Goal: Task Accomplishment & Management: Manage account settings

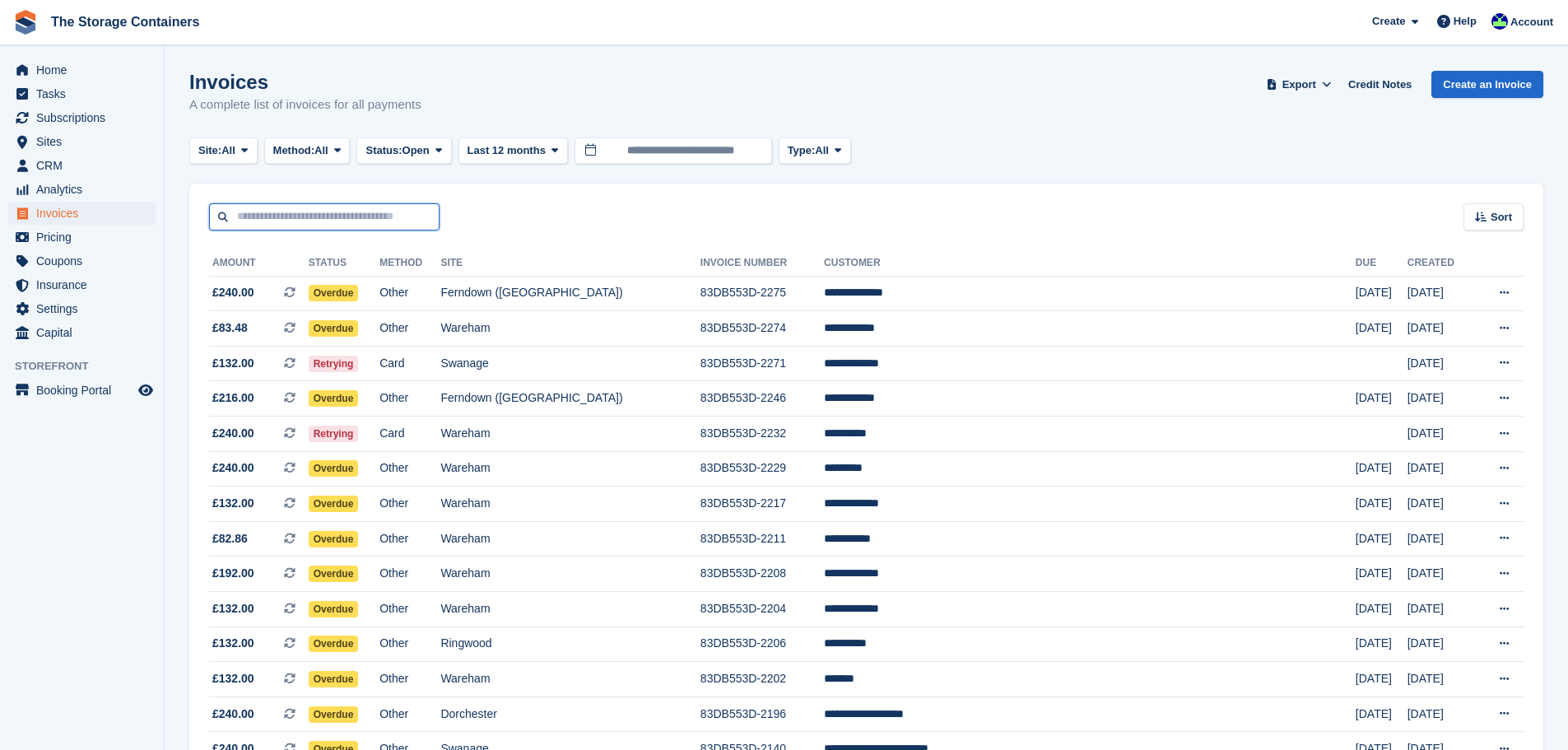
drag, startPoint x: 0, startPoint y: 0, endPoint x: 309, endPoint y: 212, distance: 374.7
click at [309, 212] on input "text" at bounding box center [324, 216] width 230 height 27
type input "****"
click at [124, 121] on span "Subscriptions" at bounding box center [85, 118] width 98 height 23
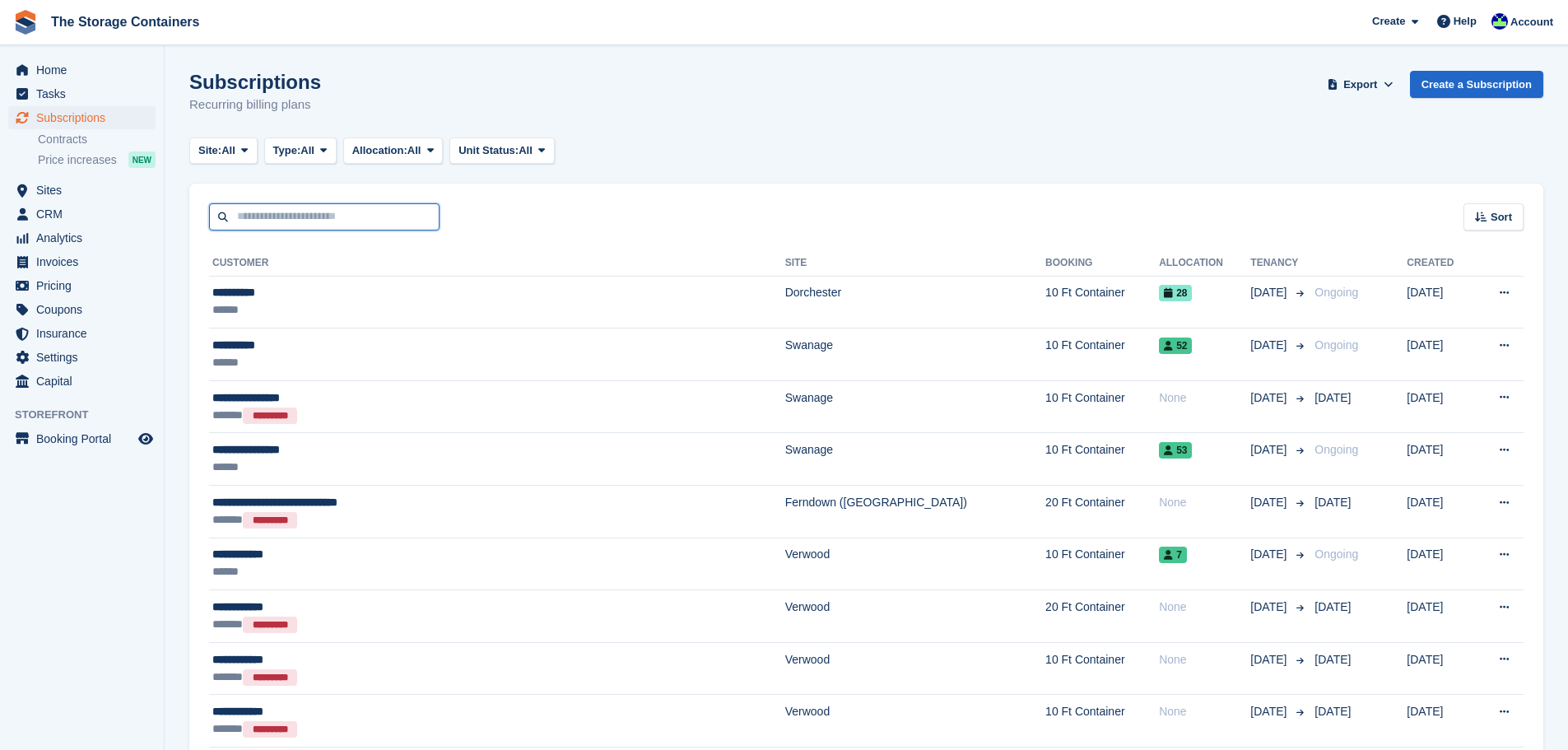
click at [299, 221] on input "text" at bounding box center [324, 216] width 230 height 27
type input "****"
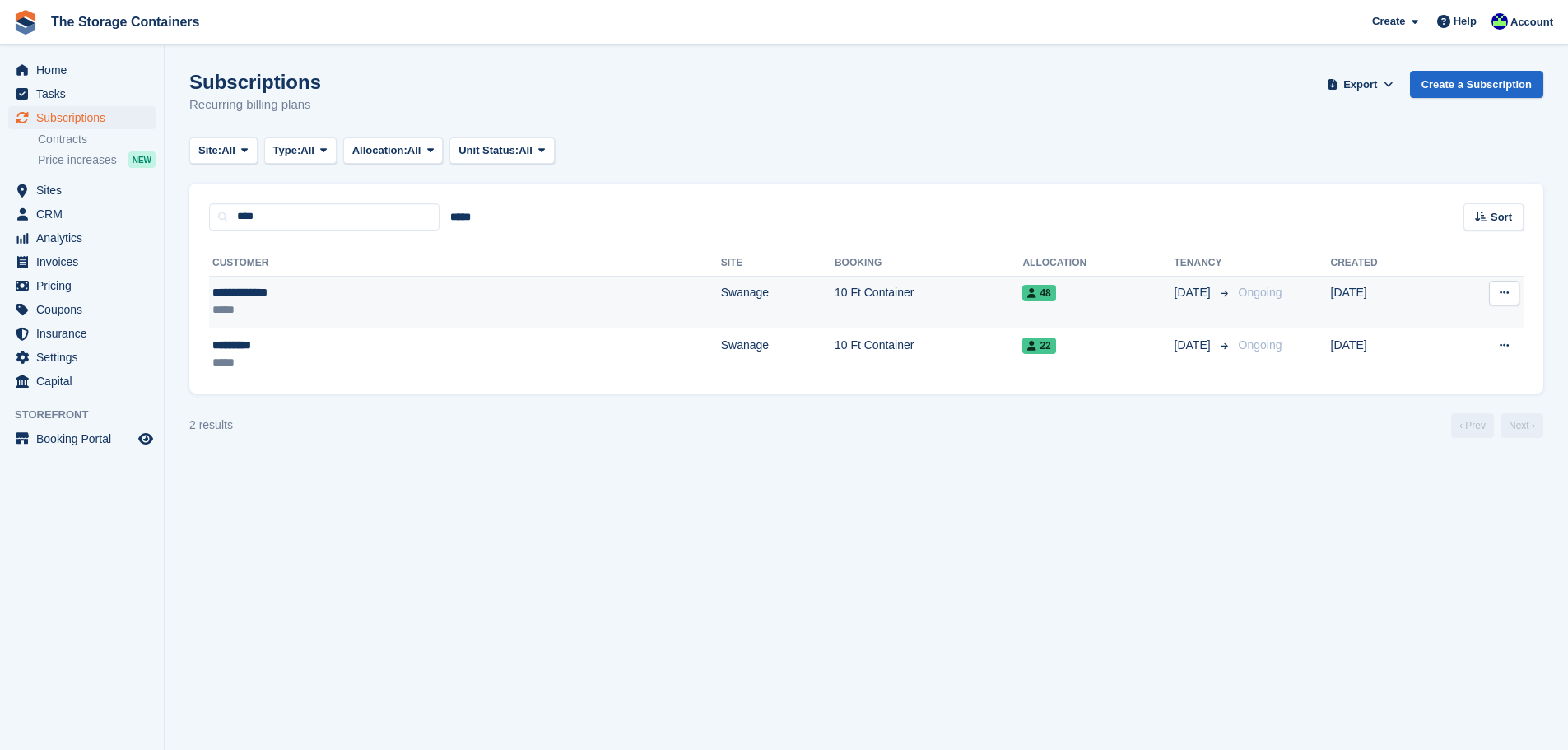
click at [347, 300] on div "**********" at bounding box center [319, 293] width 214 height 18
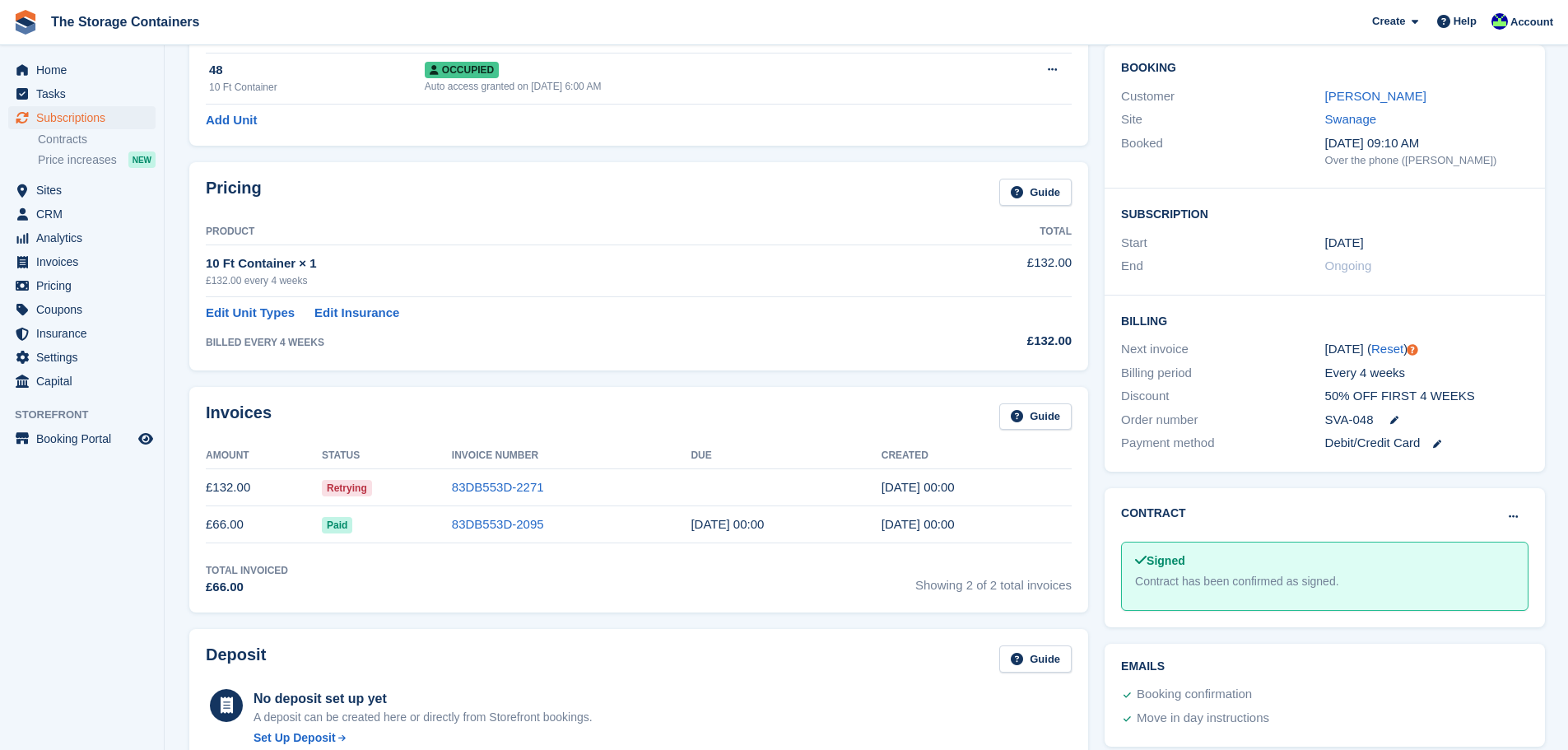
scroll to position [165, 0]
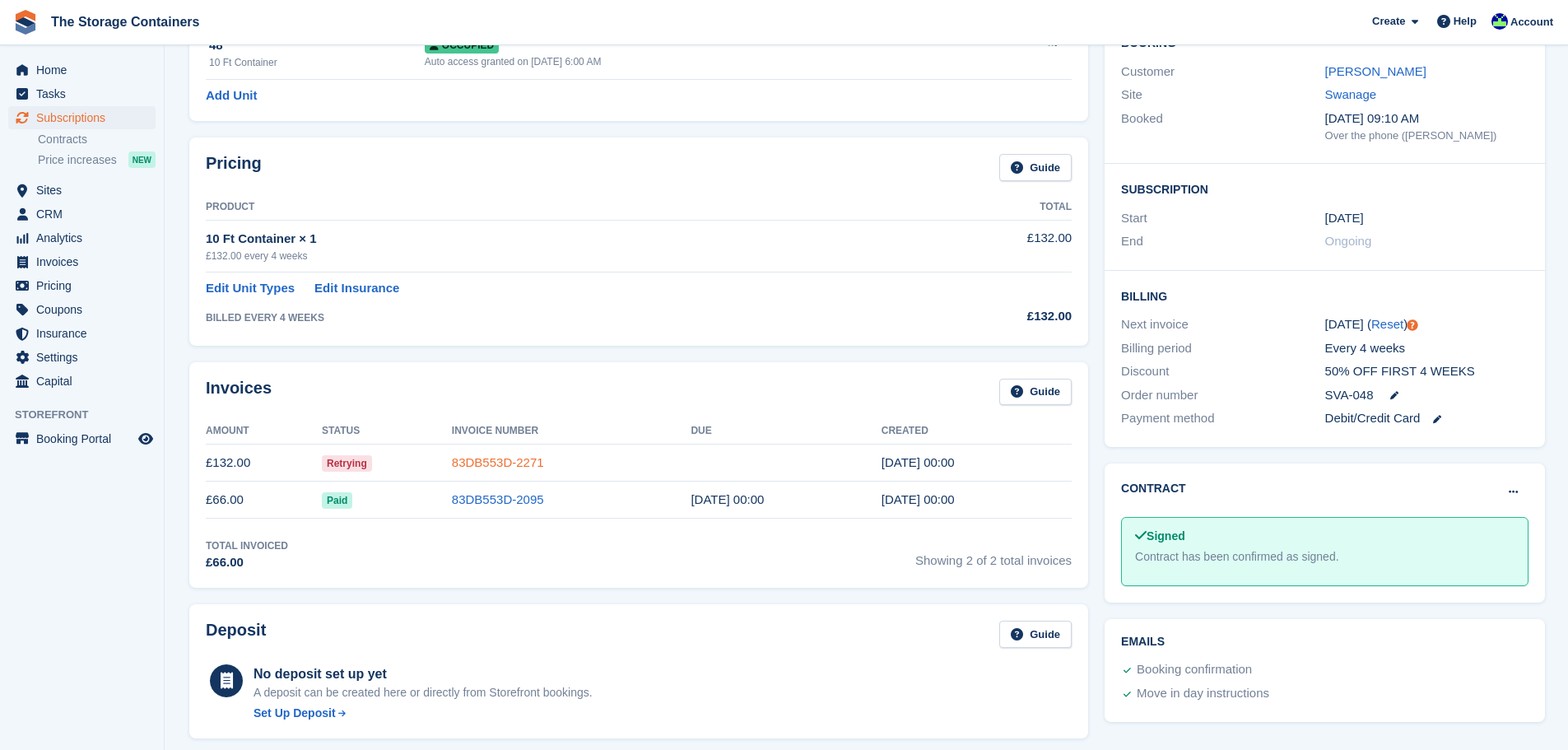
click at [539, 461] on link "83DB553D-2271" at bounding box center [498, 463] width 92 height 14
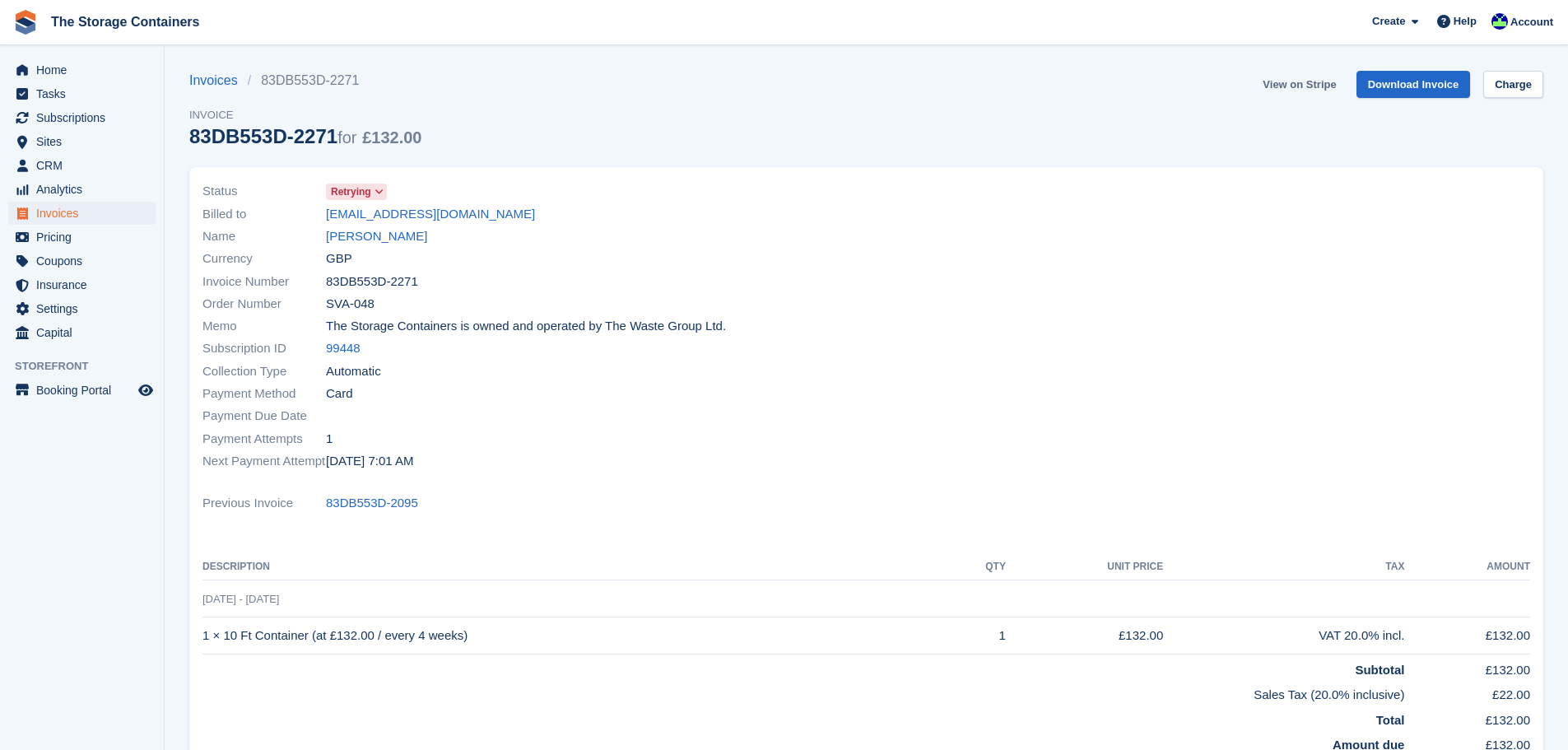
click at [1297, 85] on link "View on Stripe" at bounding box center [1299, 84] width 87 height 27
click at [376, 239] on link "[PERSON_NAME]" at bounding box center [377, 236] width 101 height 19
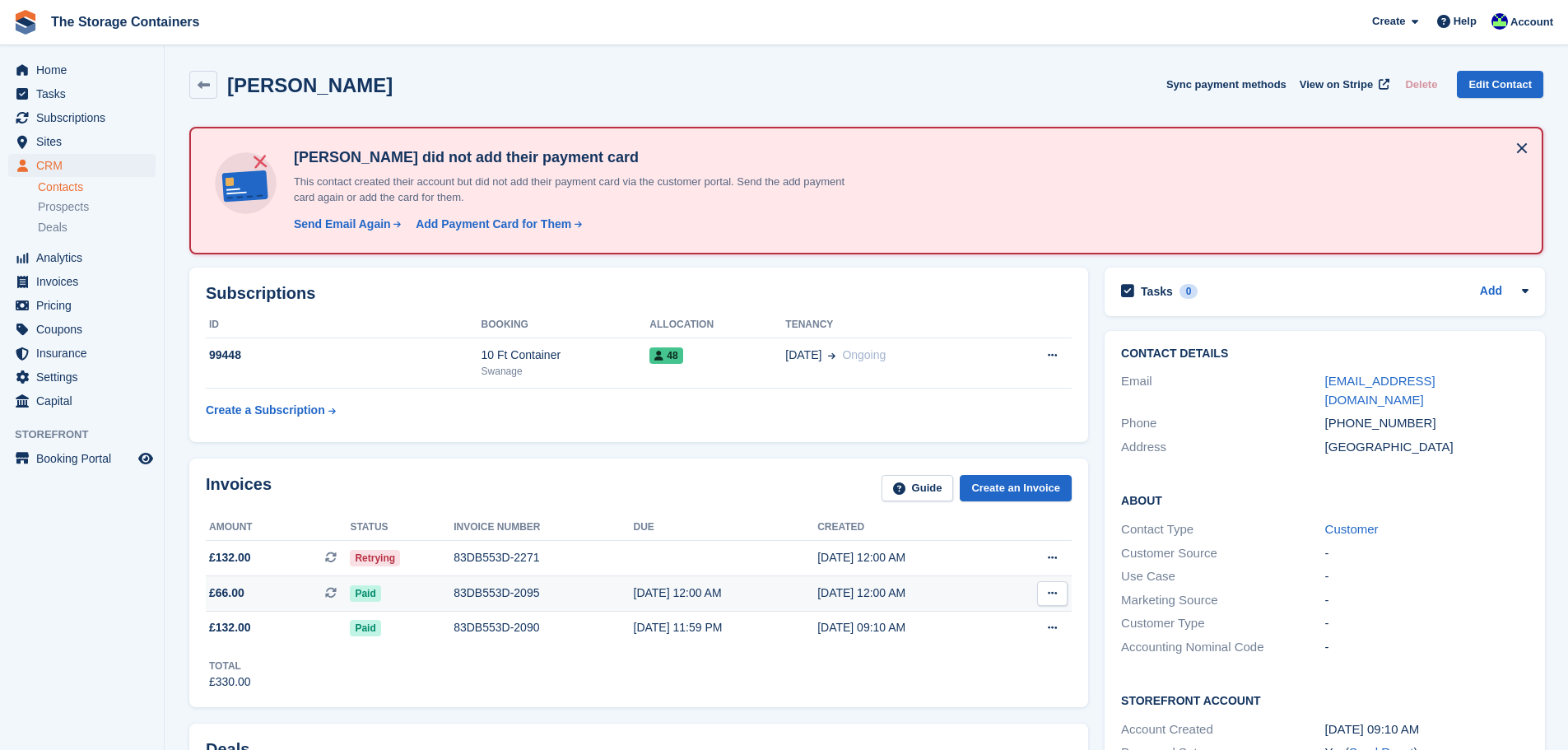
click at [455, 596] on div "83DB553D-2095" at bounding box center [543, 593] width 179 height 18
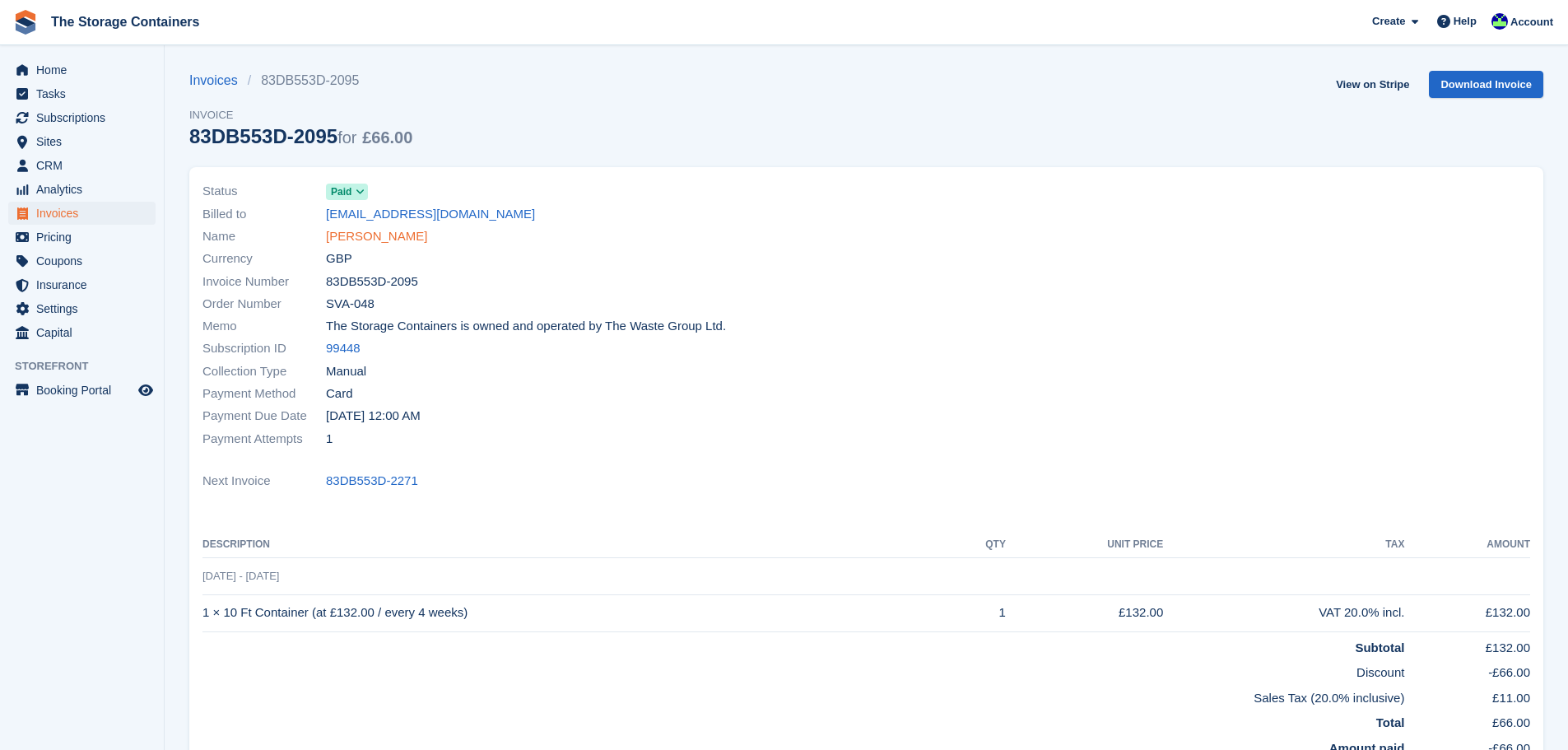
click at [376, 237] on link "[PERSON_NAME]" at bounding box center [377, 236] width 101 height 19
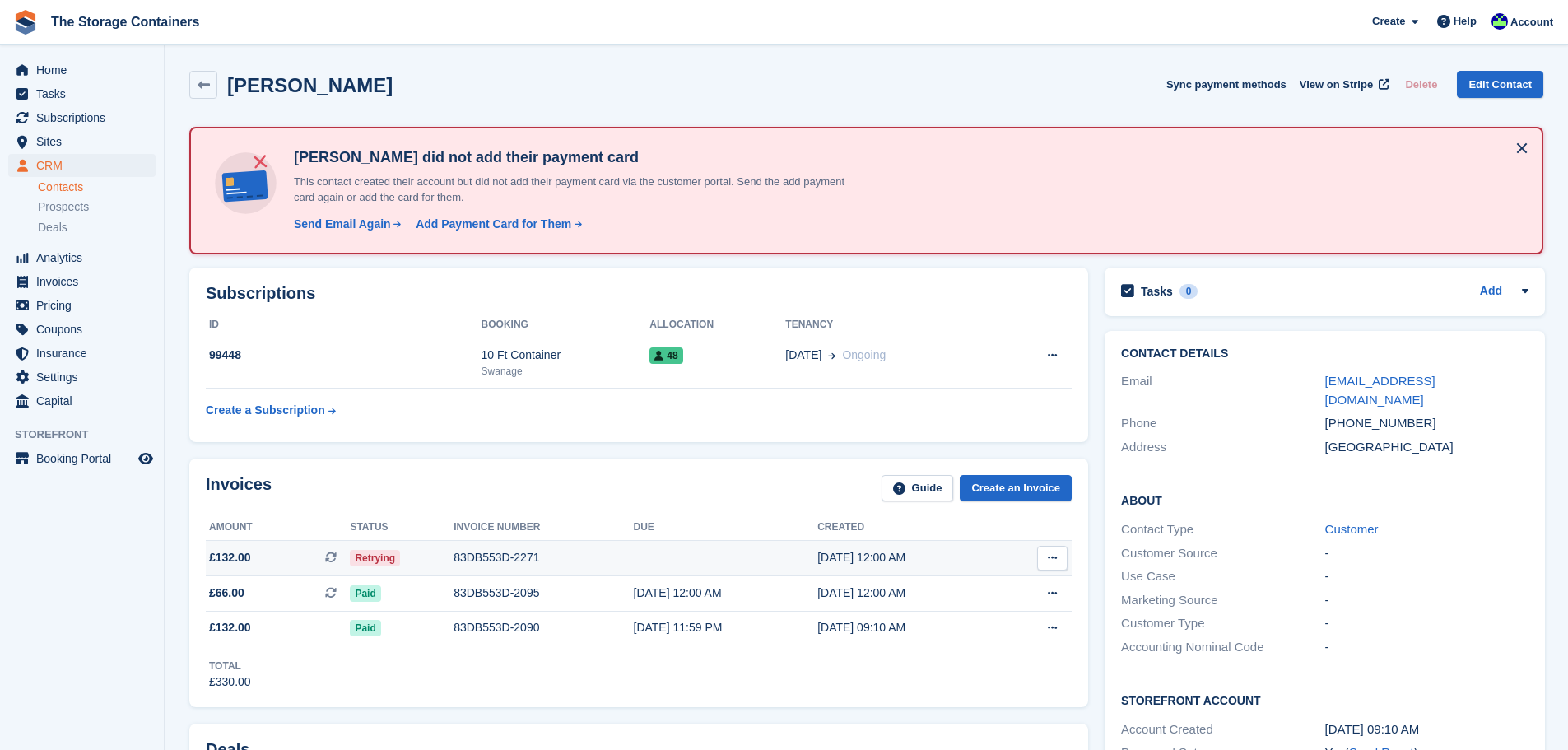
click at [495, 558] on div "83DB553D-2271" at bounding box center [543, 558] width 179 height 18
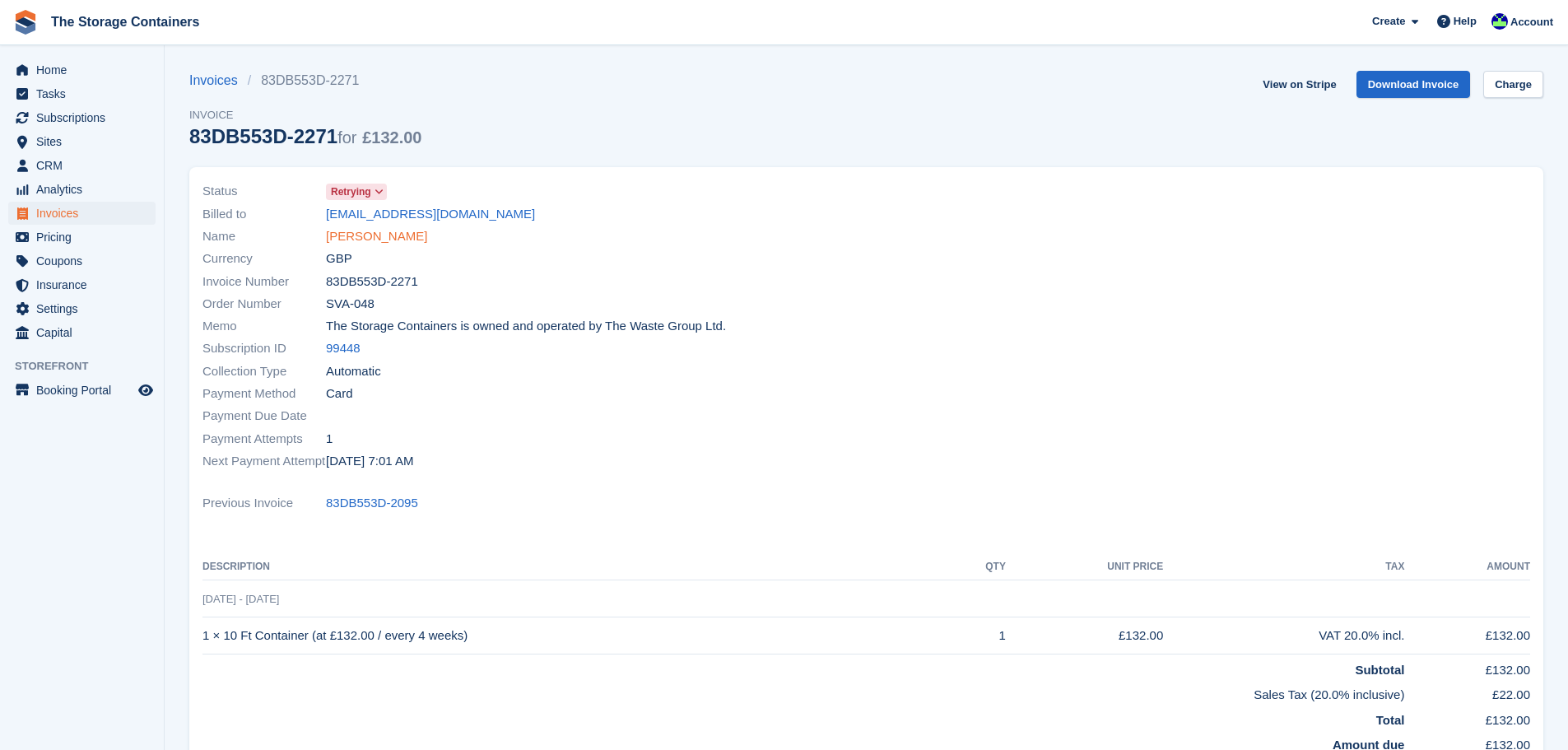
click at [376, 232] on link "[PERSON_NAME]" at bounding box center [377, 236] width 101 height 19
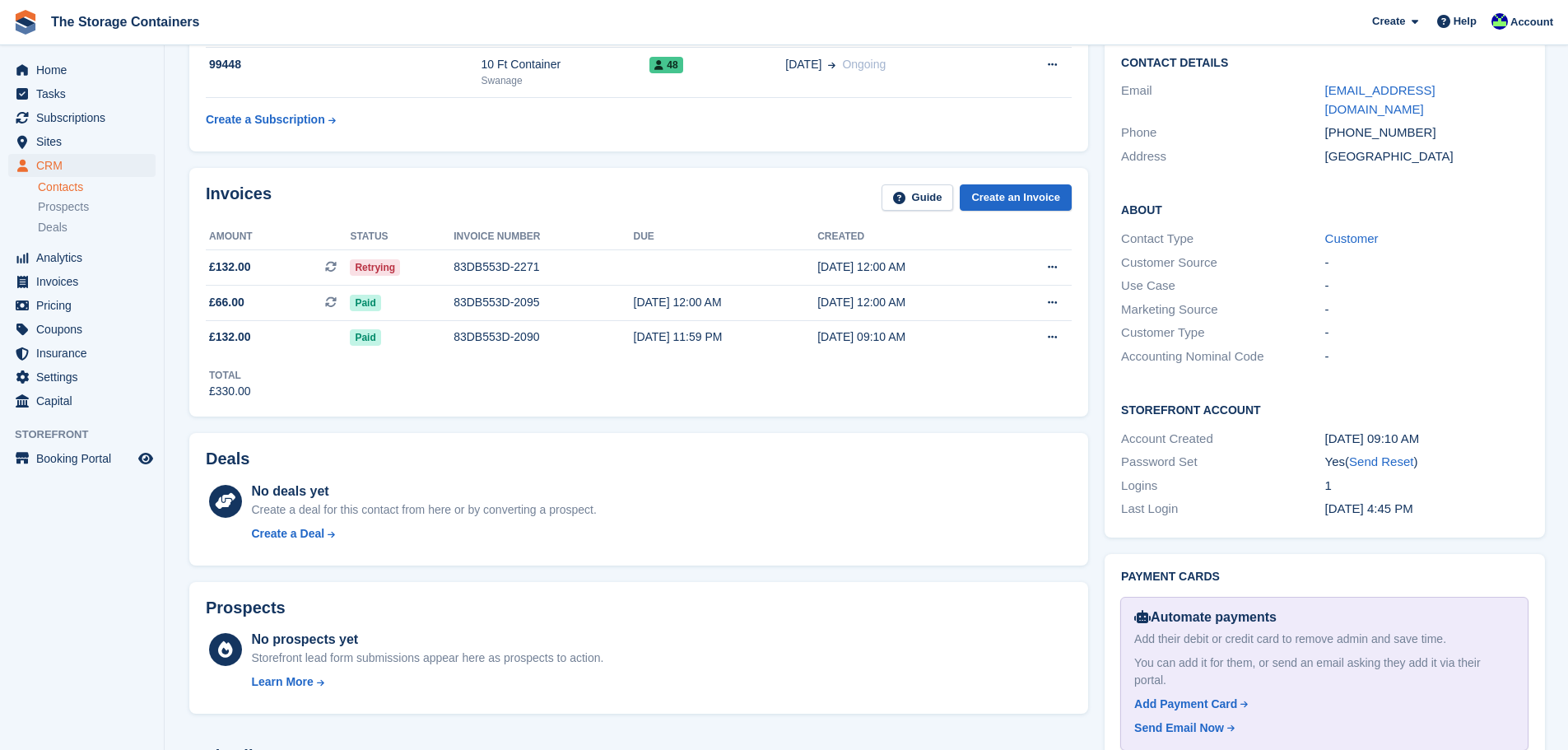
scroll to position [329, 0]
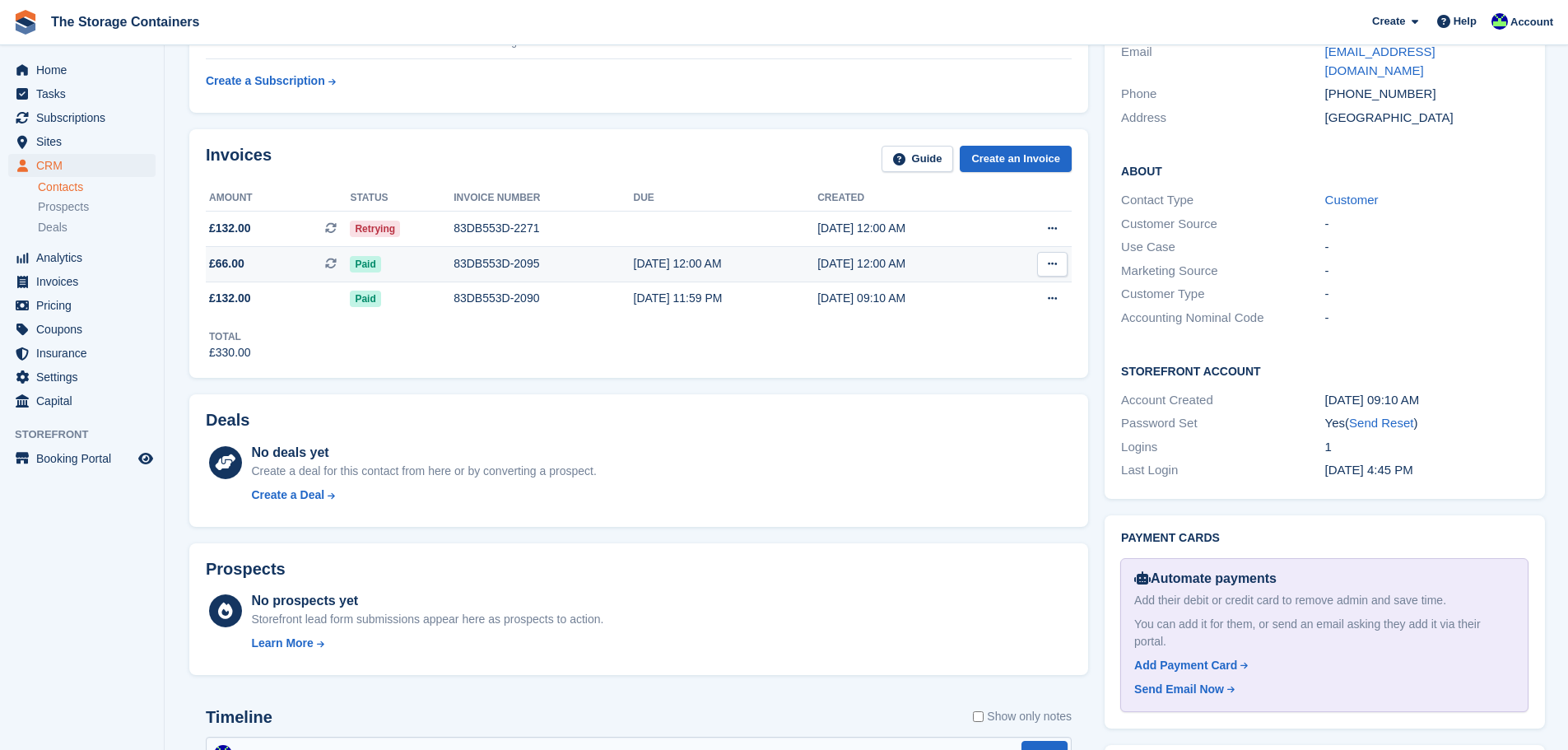
click at [542, 257] on div "83DB553D-2095" at bounding box center [543, 264] width 179 height 18
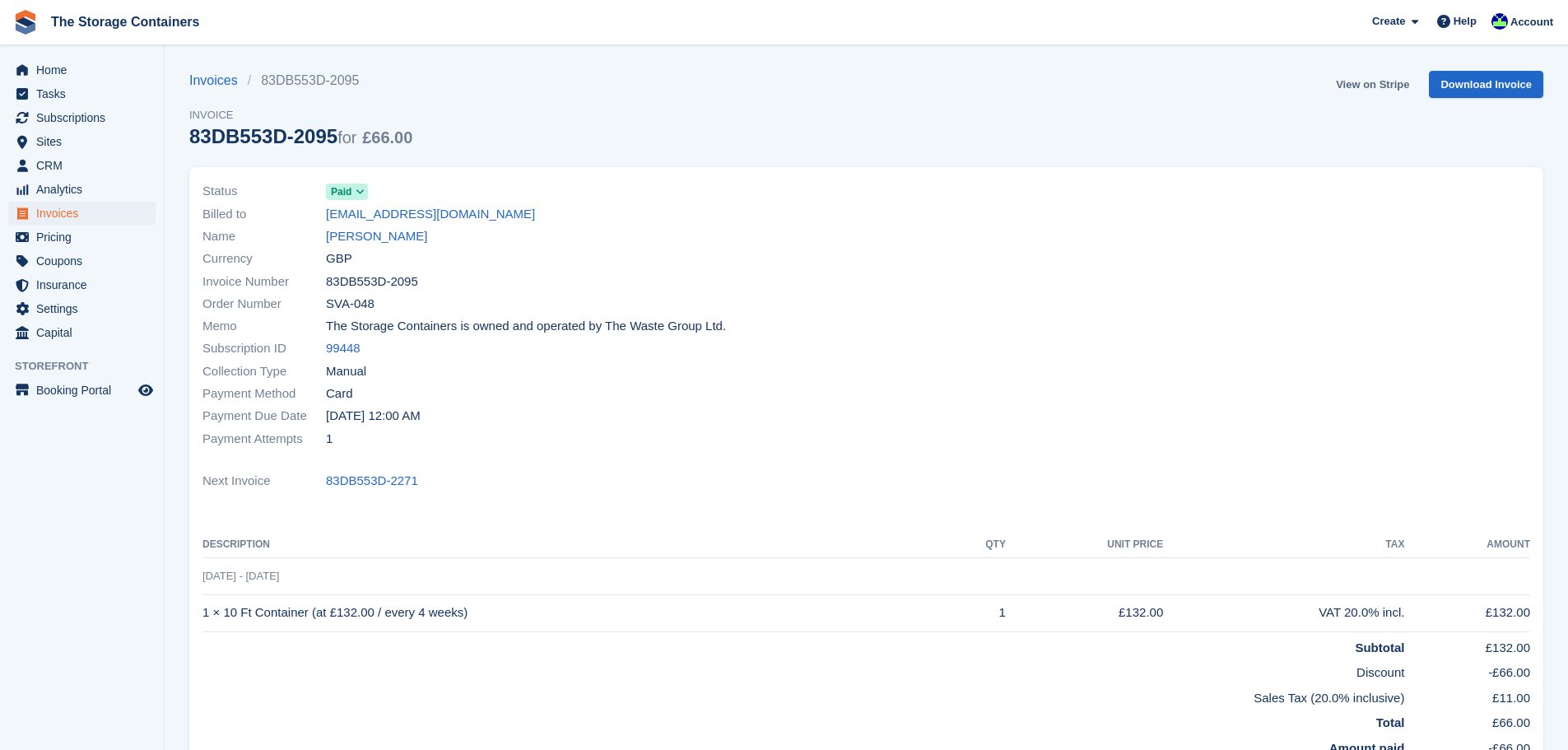
click at [1356, 82] on link "View on Stripe" at bounding box center [1373, 84] width 87 height 27
click at [376, 238] on link "[PERSON_NAME]" at bounding box center [377, 236] width 101 height 19
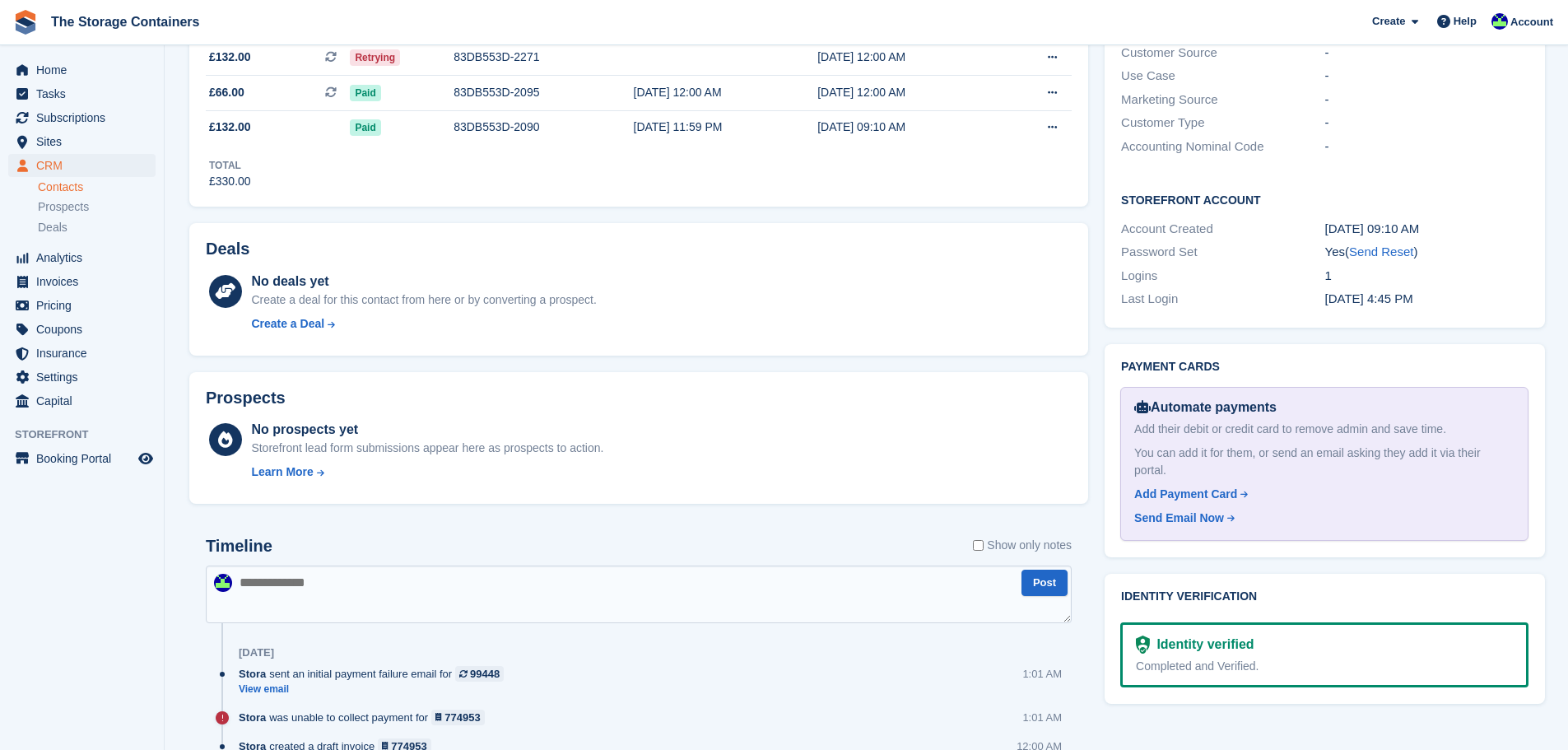
scroll to position [659, 0]
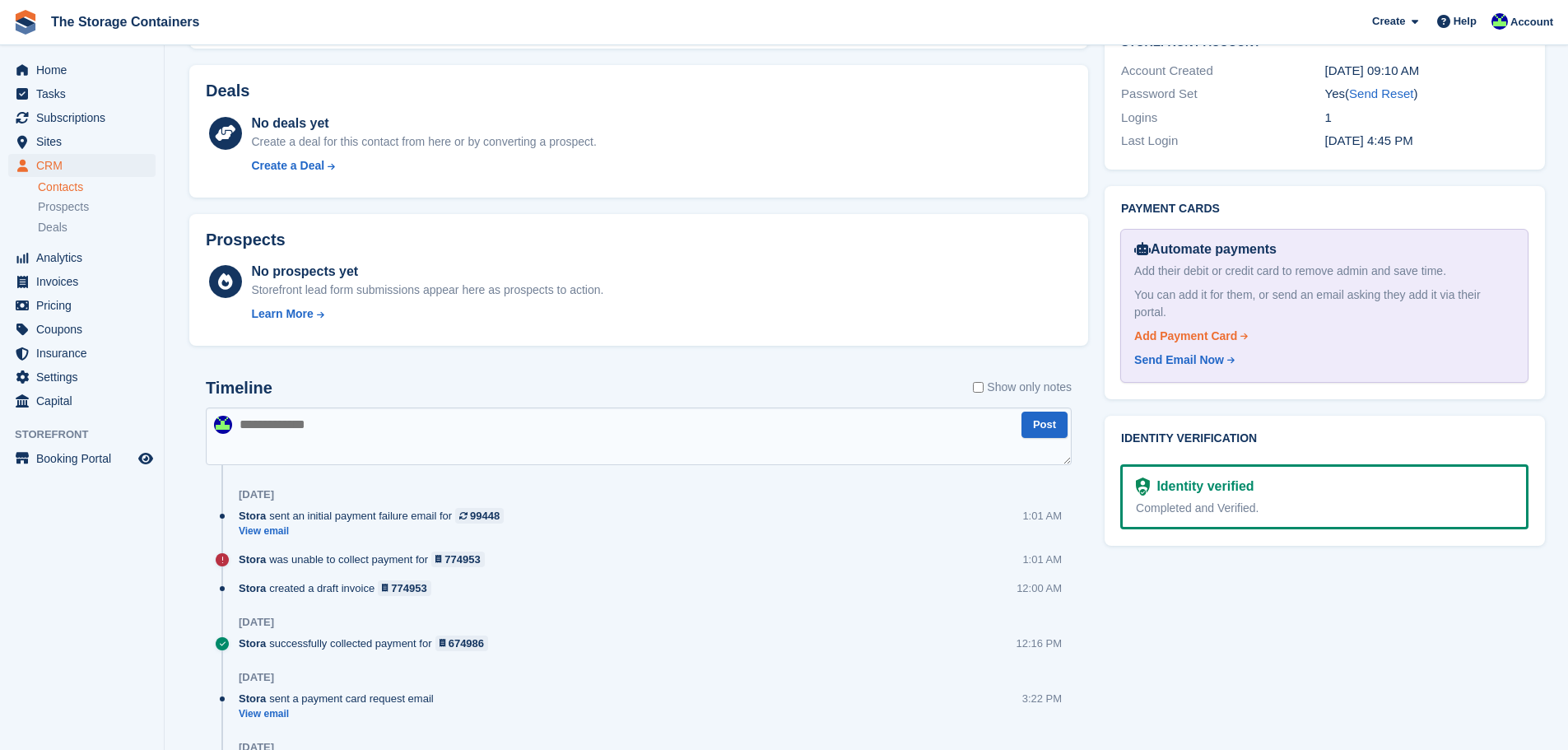
click at [1190, 328] on div "Add Payment Card" at bounding box center [1186, 337] width 103 height 18
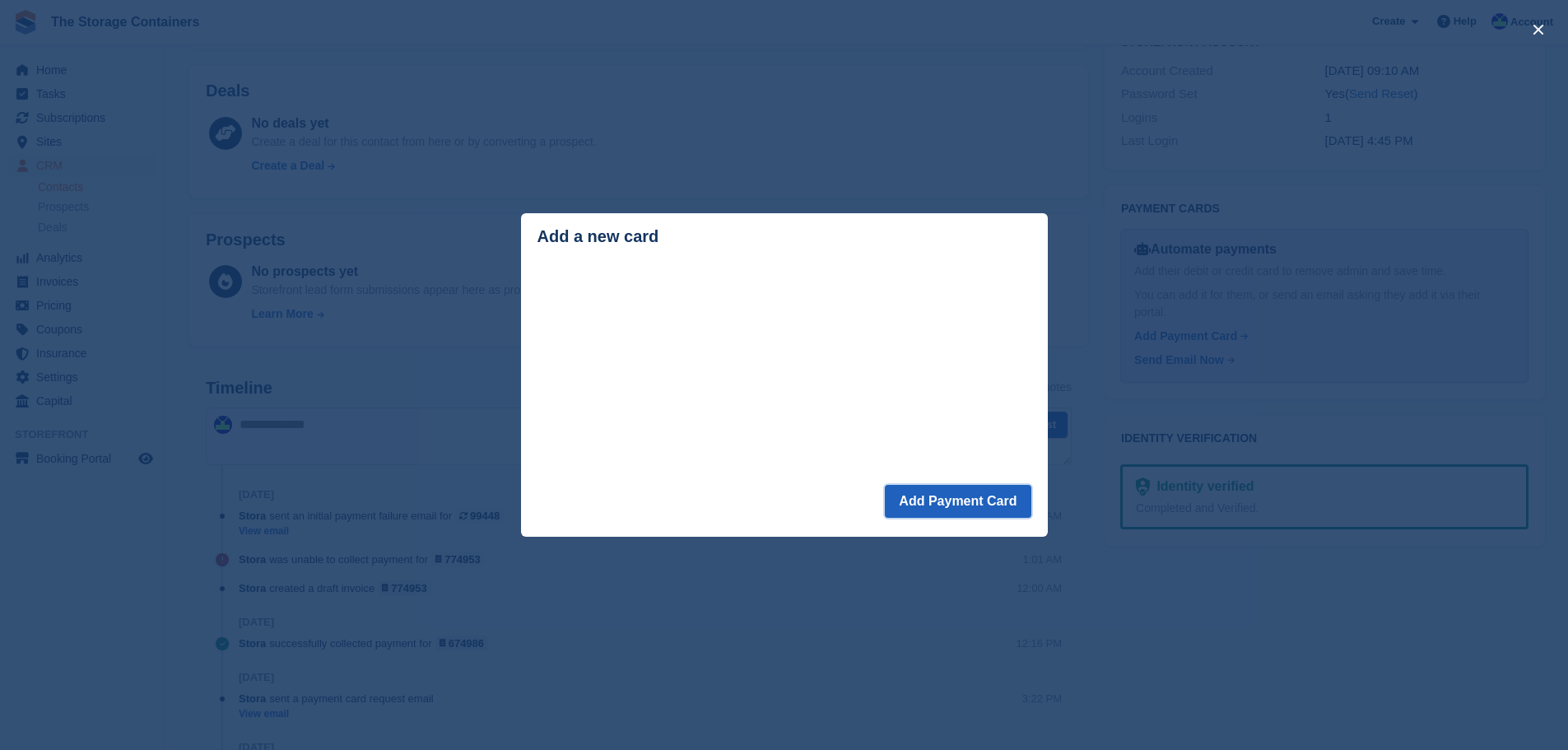
click at [986, 517] on button "Add Payment Card" at bounding box center [957, 501] width 145 height 33
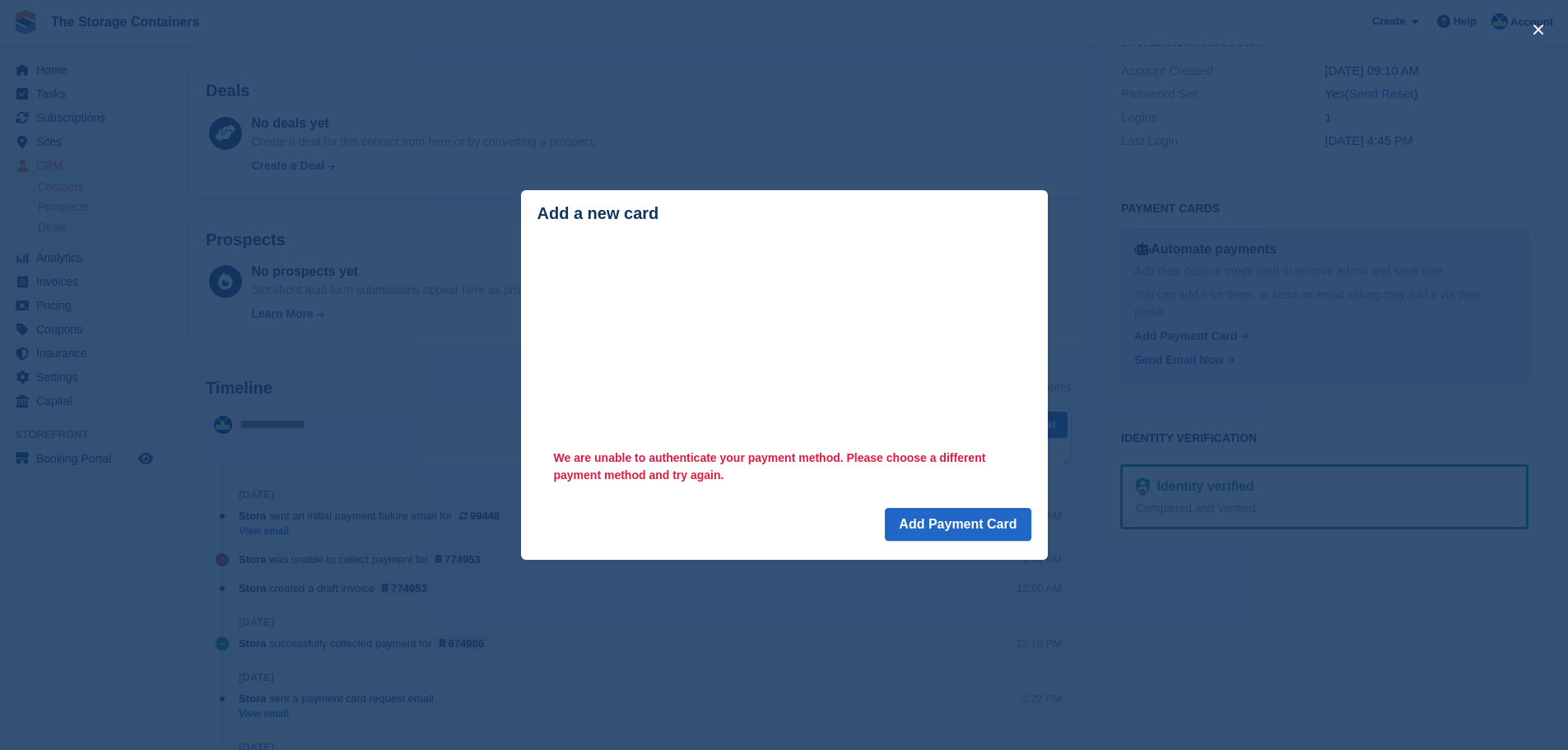
click at [974, 183] on div "close" at bounding box center [784, 375] width 1568 height 750
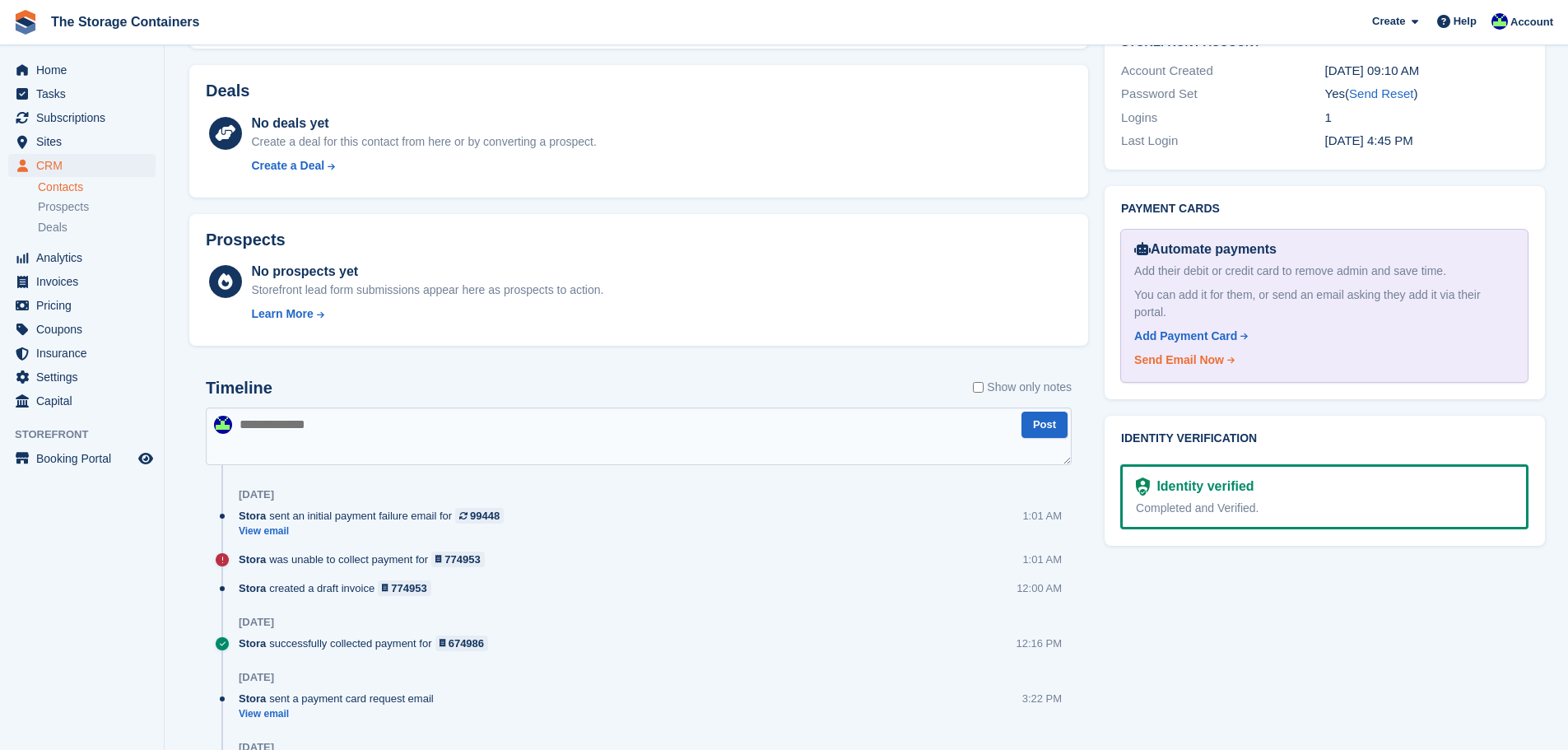
click at [1159, 352] on div "Send Email Now" at bounding box center [1179, 361] width 90 height 18
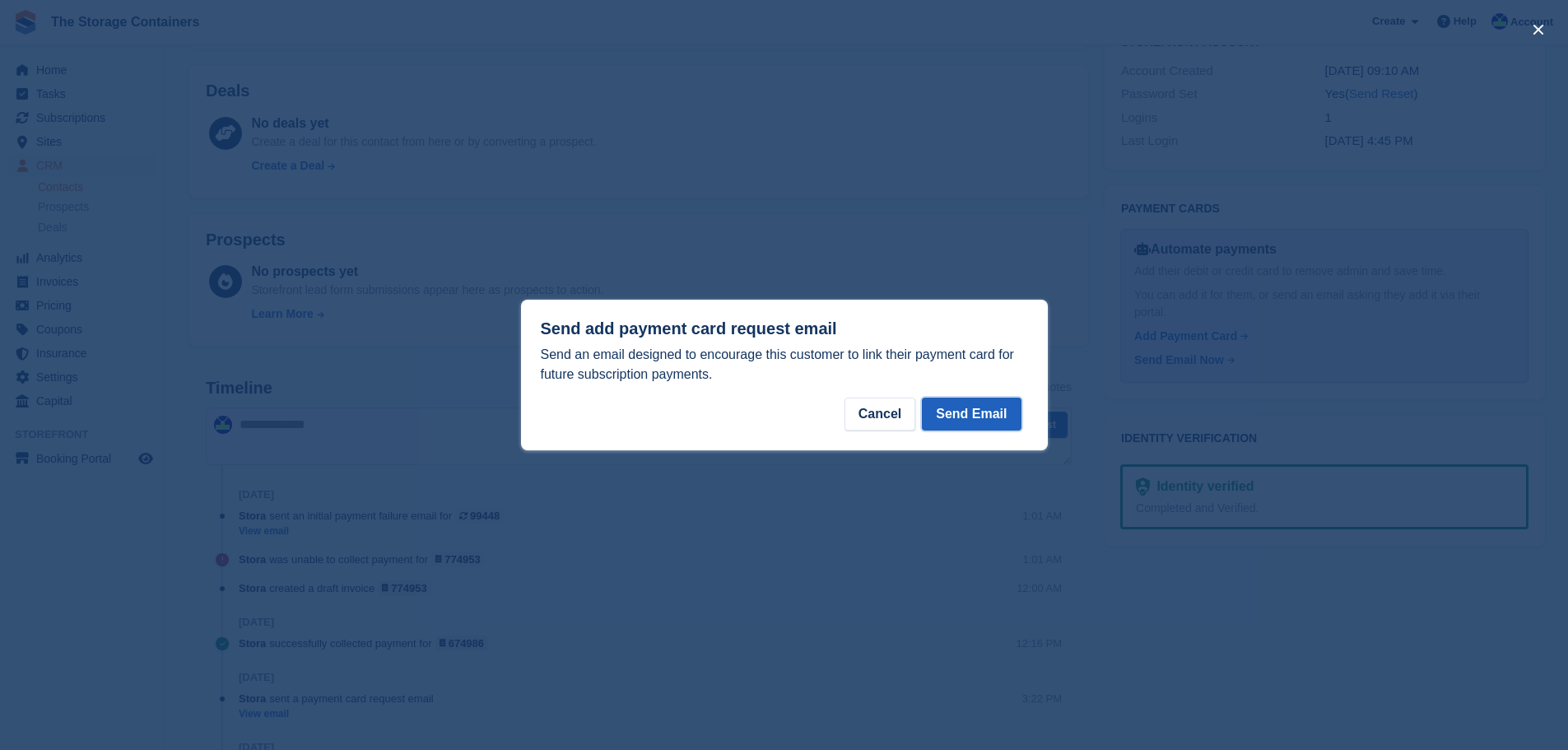
click at [972, 413] on button "Send Email" at bounding box center [971, 414] width 98 height 33
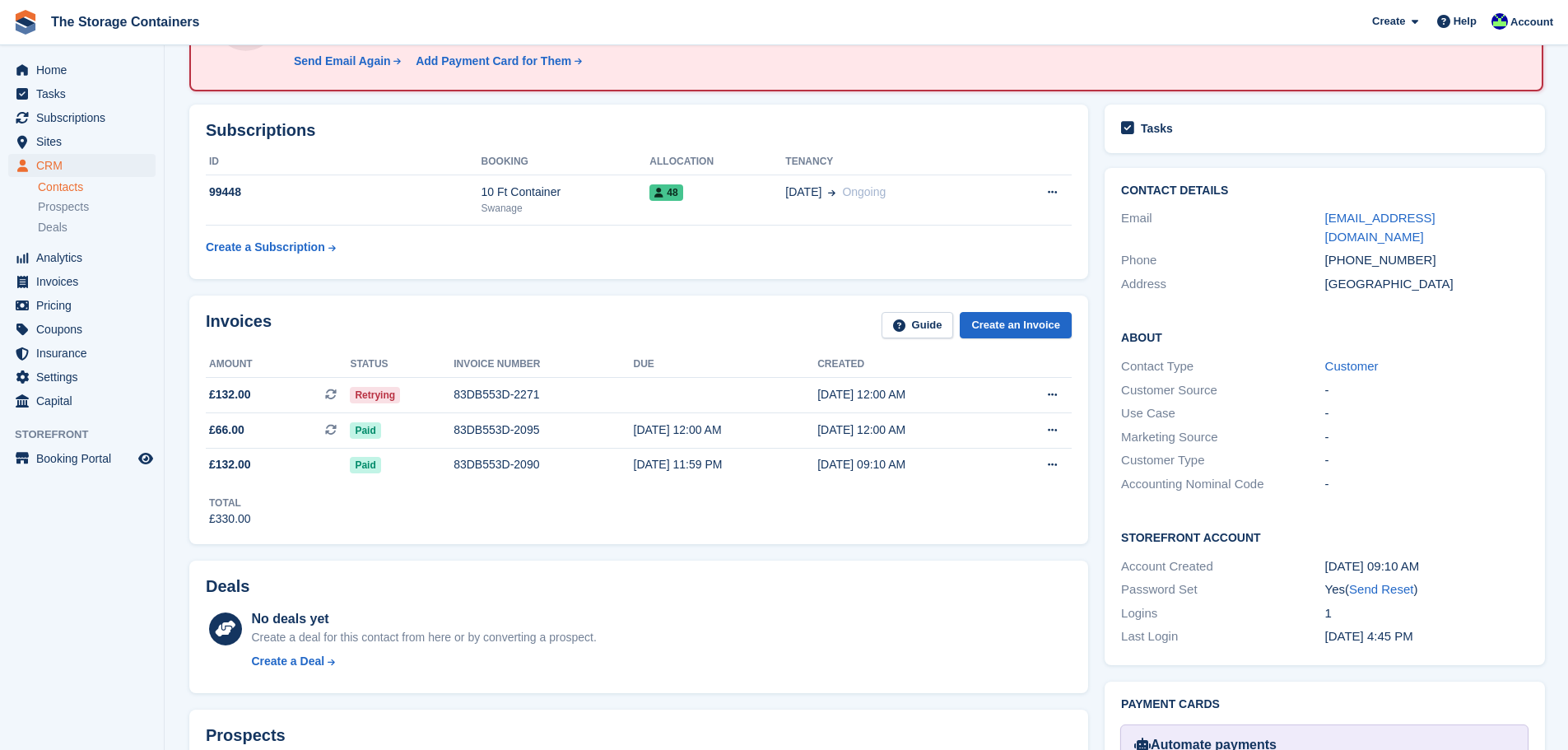
scroll to position [0, 0]
